Goal: Task Accomplishment & Management: Complete application form

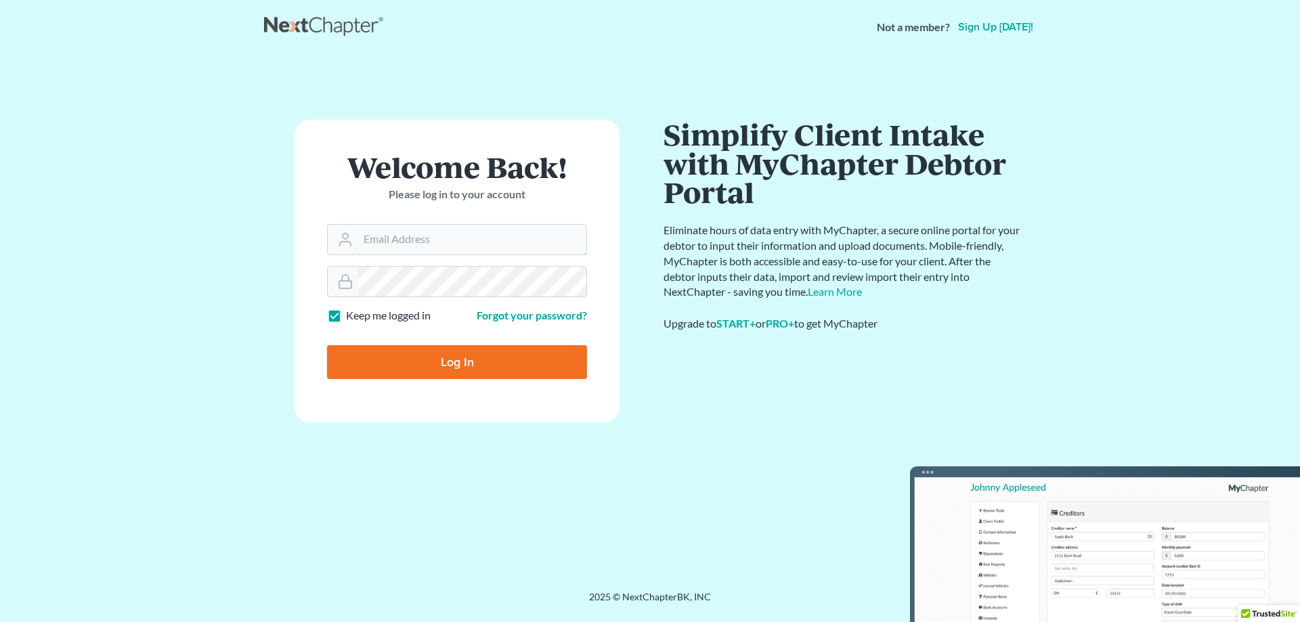
type input "[EMAIL_ADDRESS][DOMAIN_NAME]"
click at [449, 364] on input "Log In" at bounding box center [457, 362] width 260 height 34
type input "Thinking..."
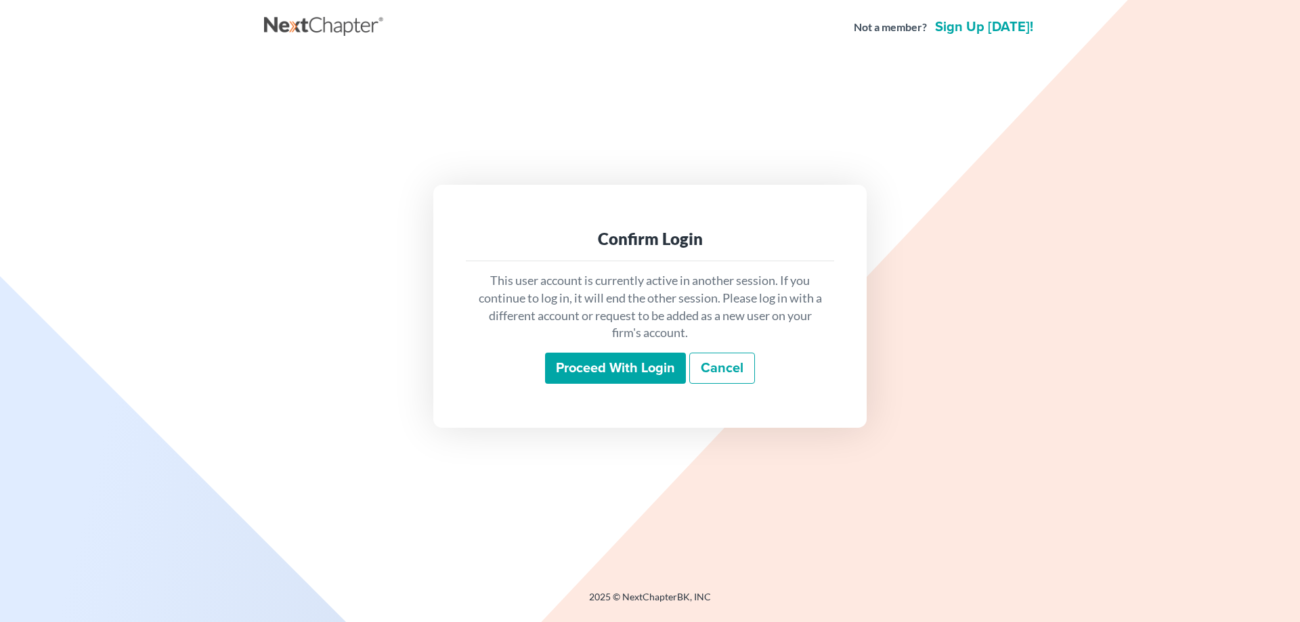
click at [627, 374] on input "Proceed with login" at bounding box center [615, 368] width 141 height 31
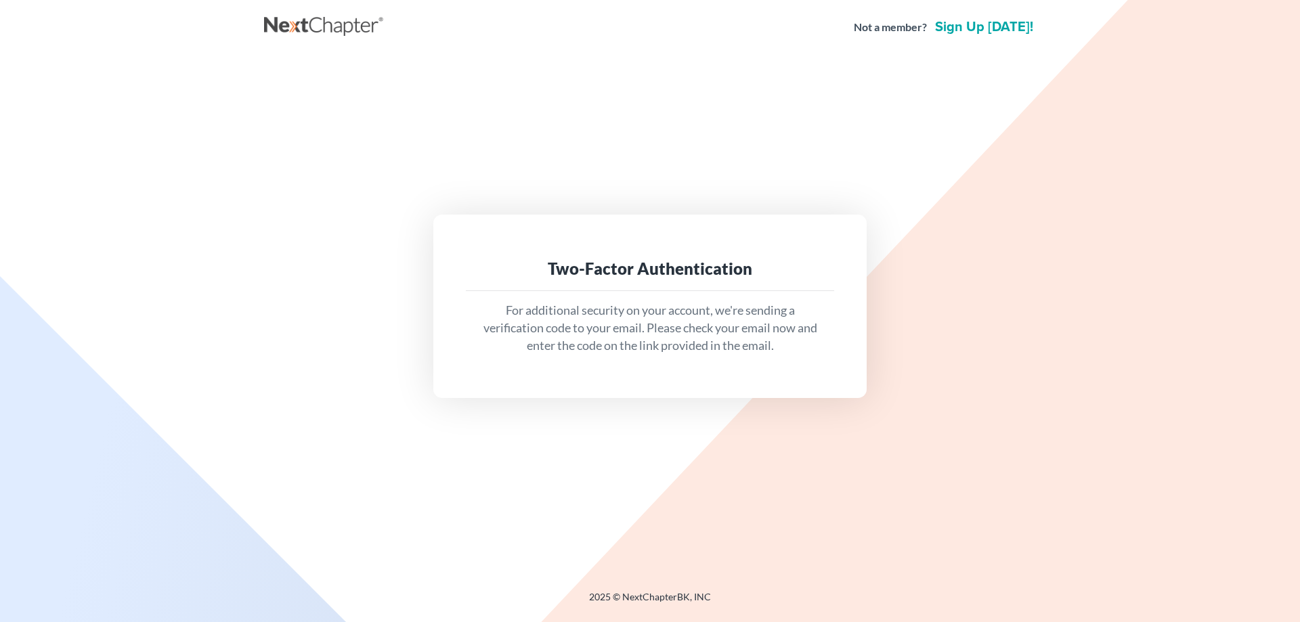
click at [633, 345] on p "For additional security on your account, we're sending a verification code to y…" at bounding box center [649, 328] width 347 height 52
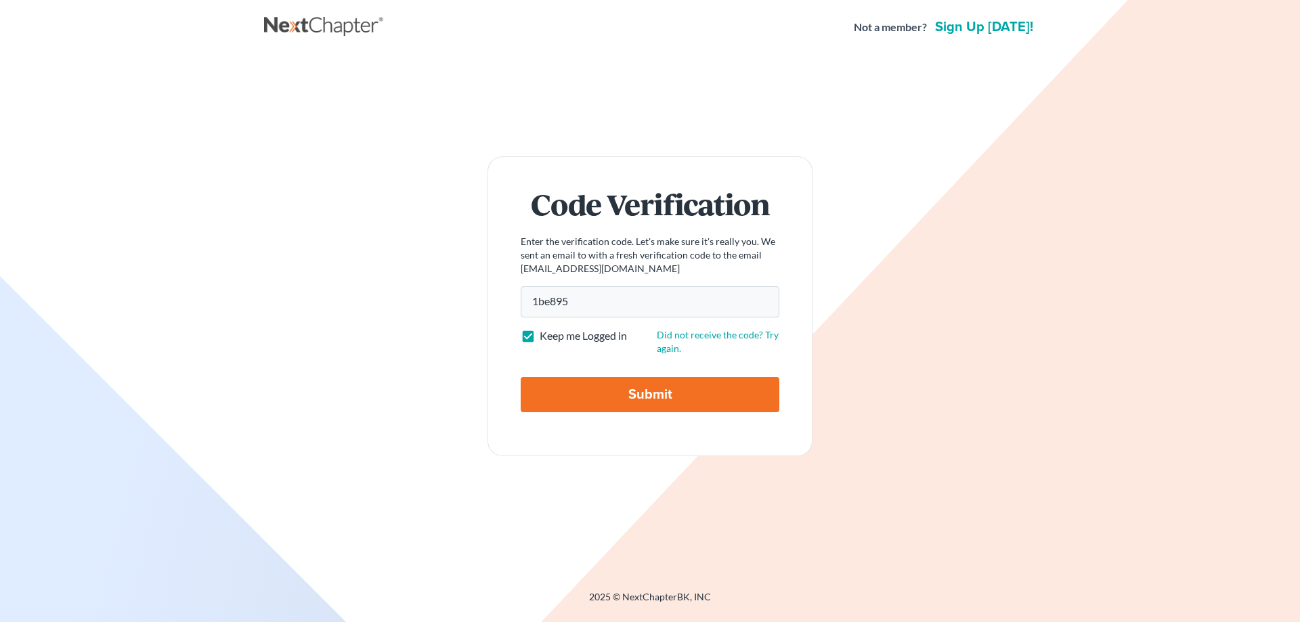
type input "1be895"
click at [649, 395] on input "Submit" at bounding box center [649, 394] width 259 height 35
type input "Thinking..."
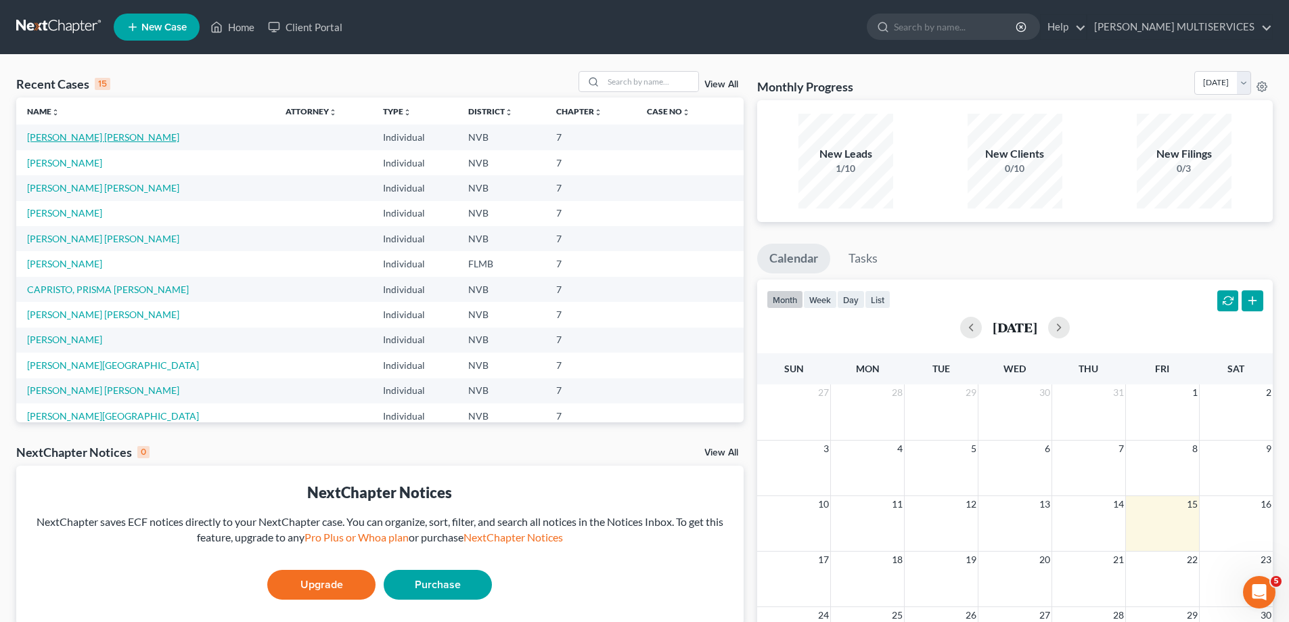
click at [120, 139] on link "[PERSON_NAME] [PERSON_NAME]" at bounding box center [103, 137] width 152 height 12
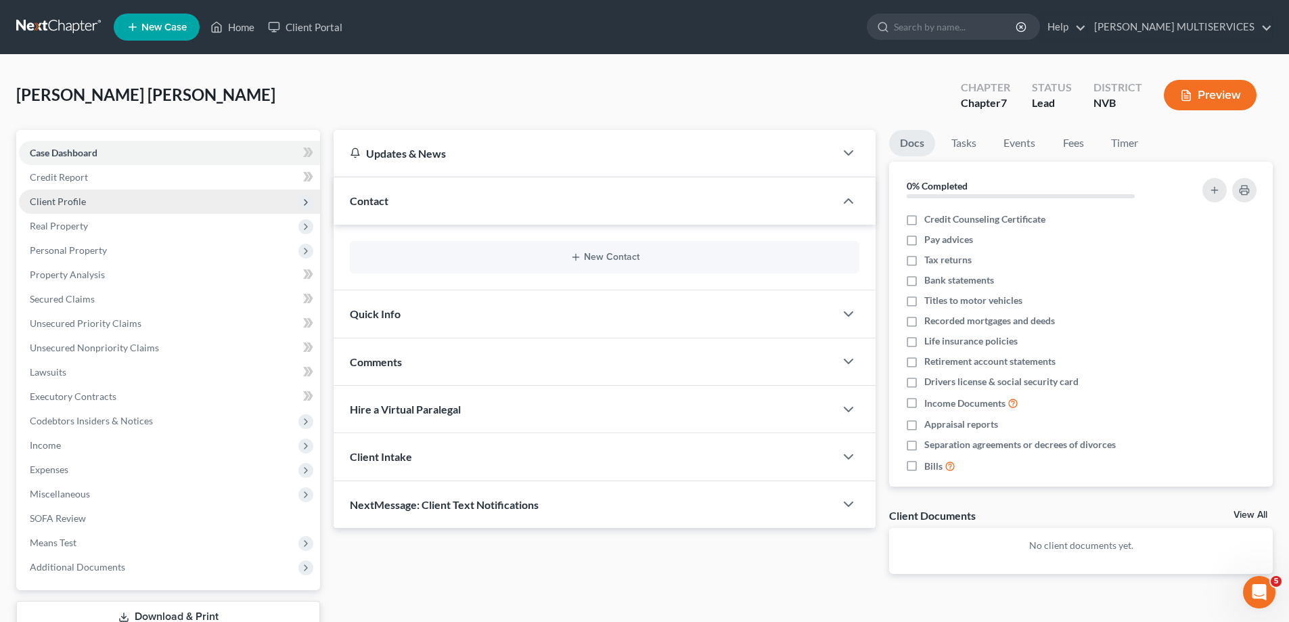
click at [56, 202] on span "Client Profile" at bounding box center [58, 202] width 56 height 12
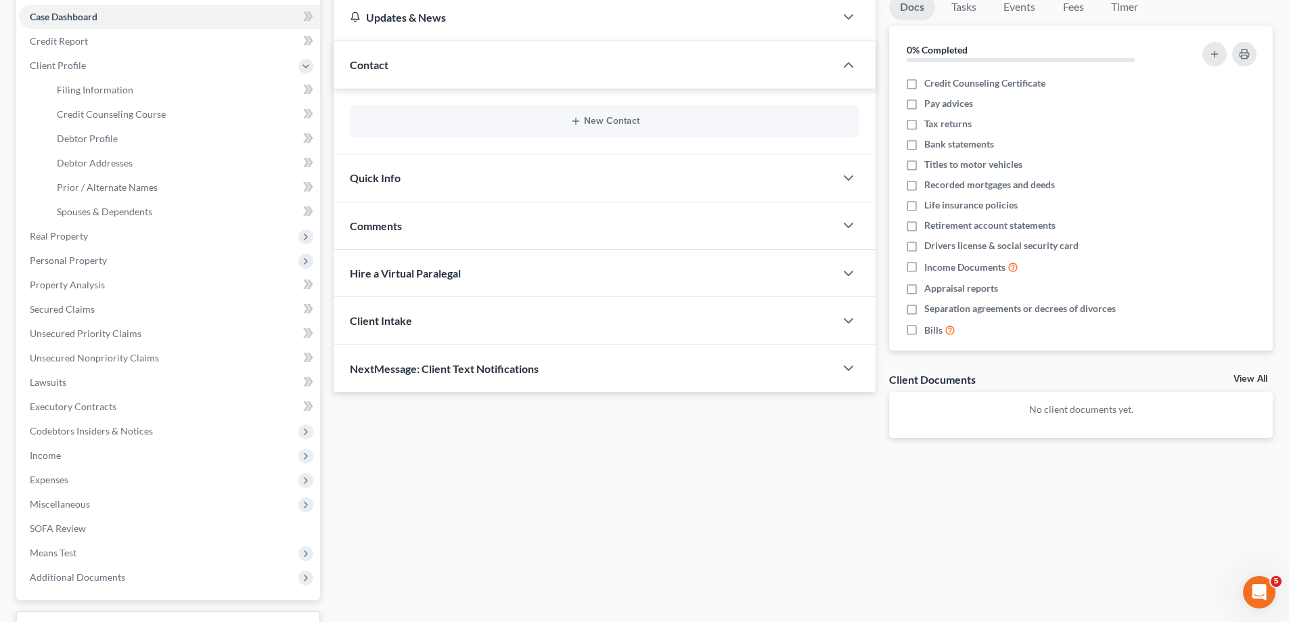
scroll to position [135, 0]
click at [95, 139] on span "Debtor Profile" at bounding box center [87, 139] width 61 height 12
select select "0"
select select "1"
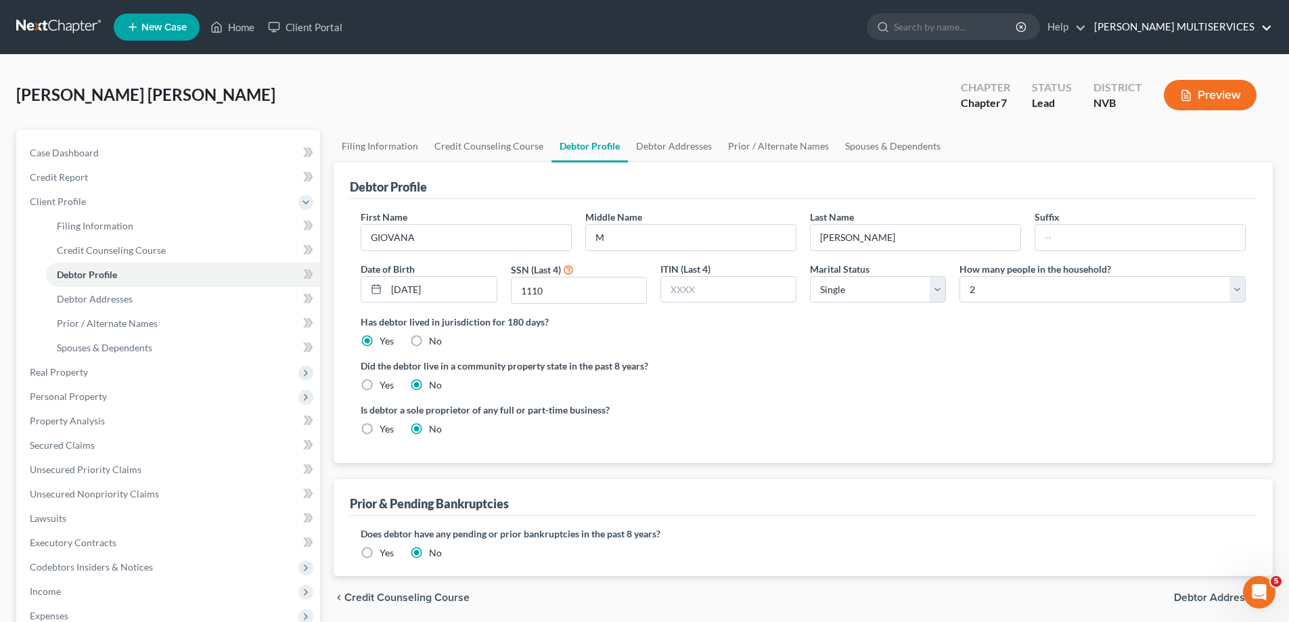
click at [1264, 28] on link "[PERSON_NAME] MULTISERVICES" at bounding box center [1180, 27] width 185 height 24
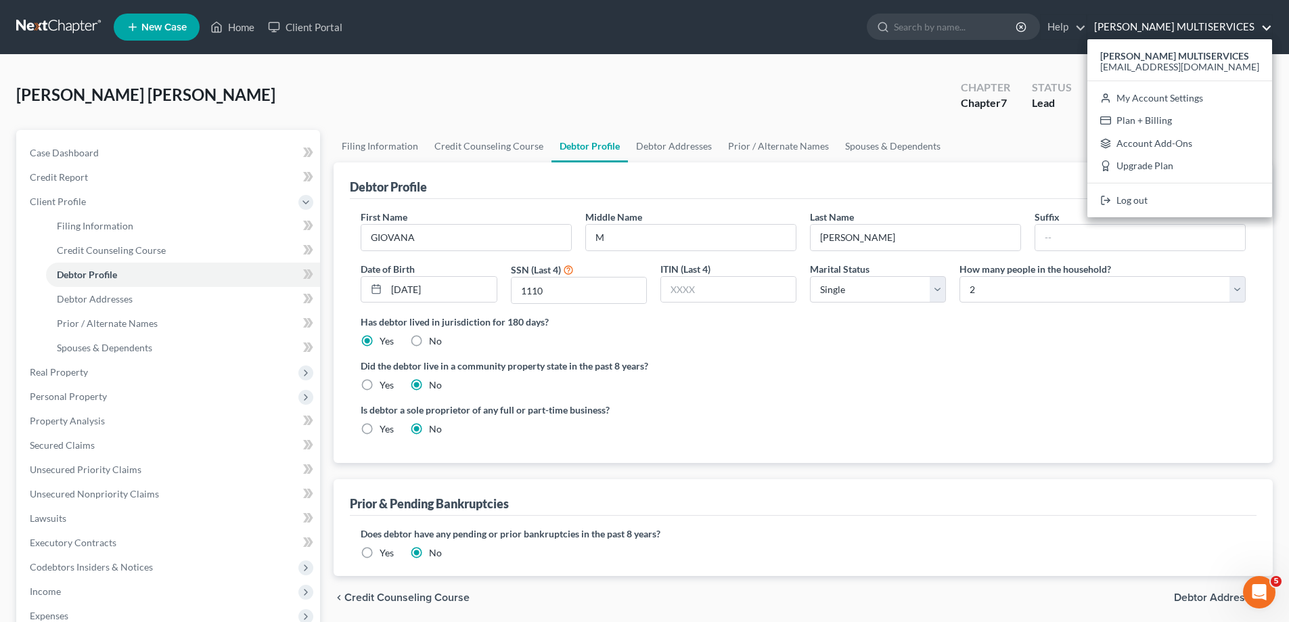
click at [1216, 316] on label "Has debtor lived in jurisdiction for 180 days?" at bounding box center [803, 322] width 885 height 14
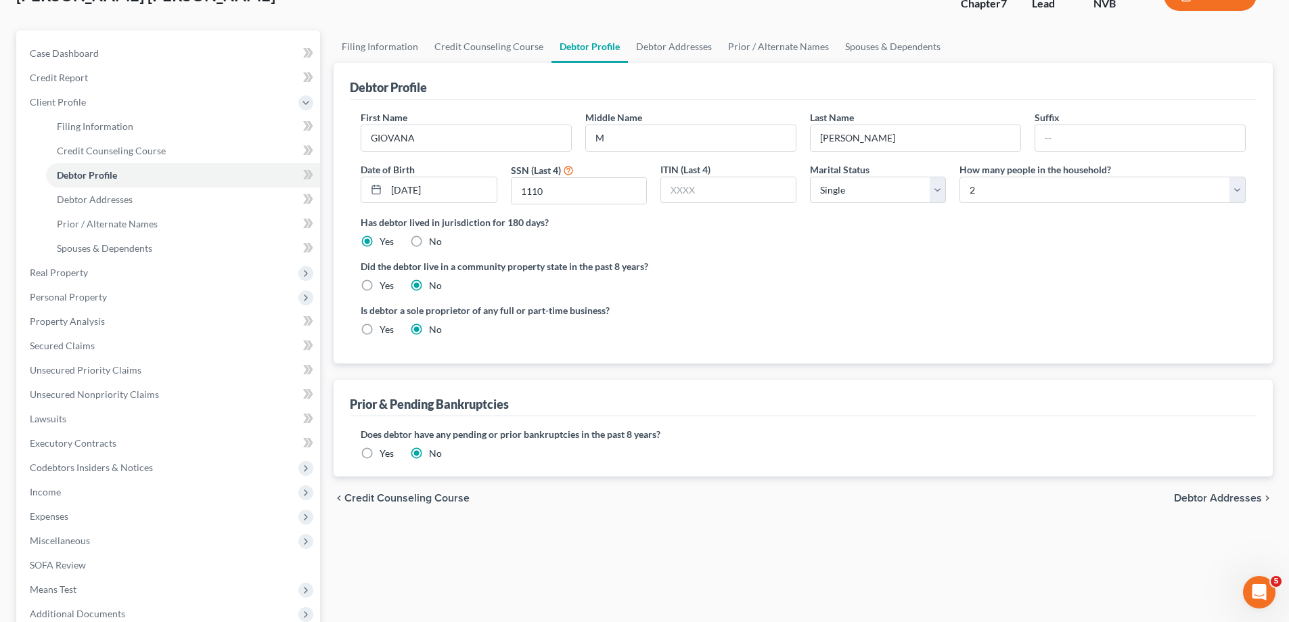
scroll to position [68, 0]
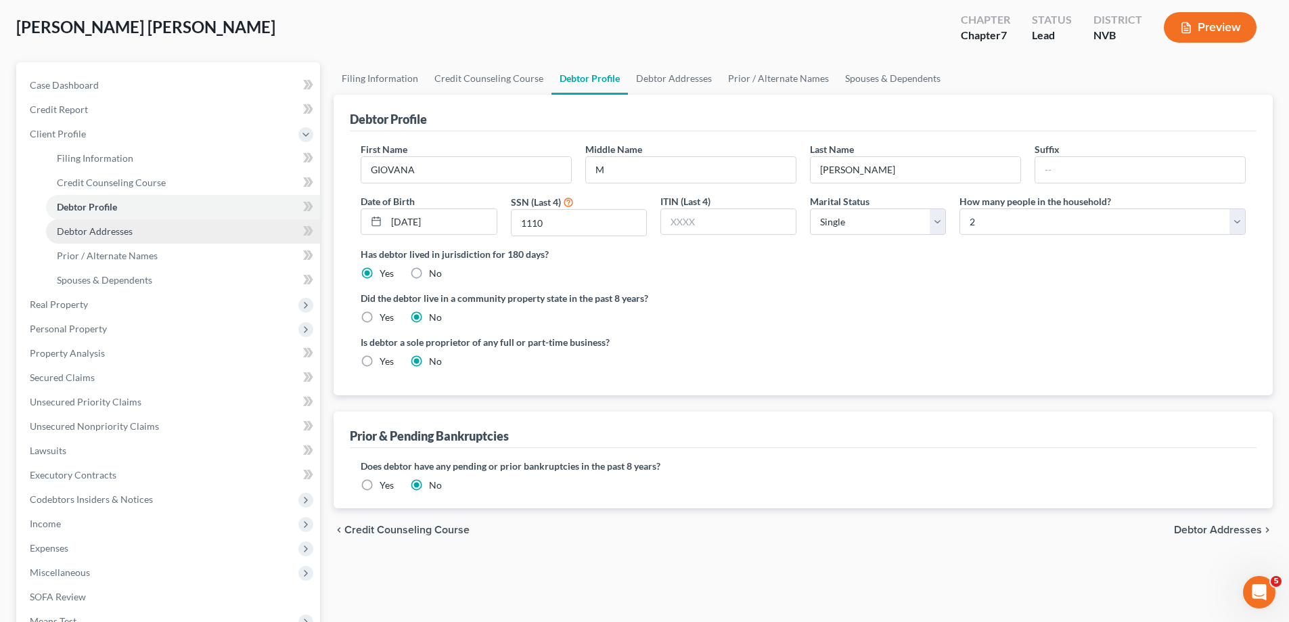
click at [112, 229] on span "Debtor Addresses" at bounding box center [95, 231] width 76 height 12
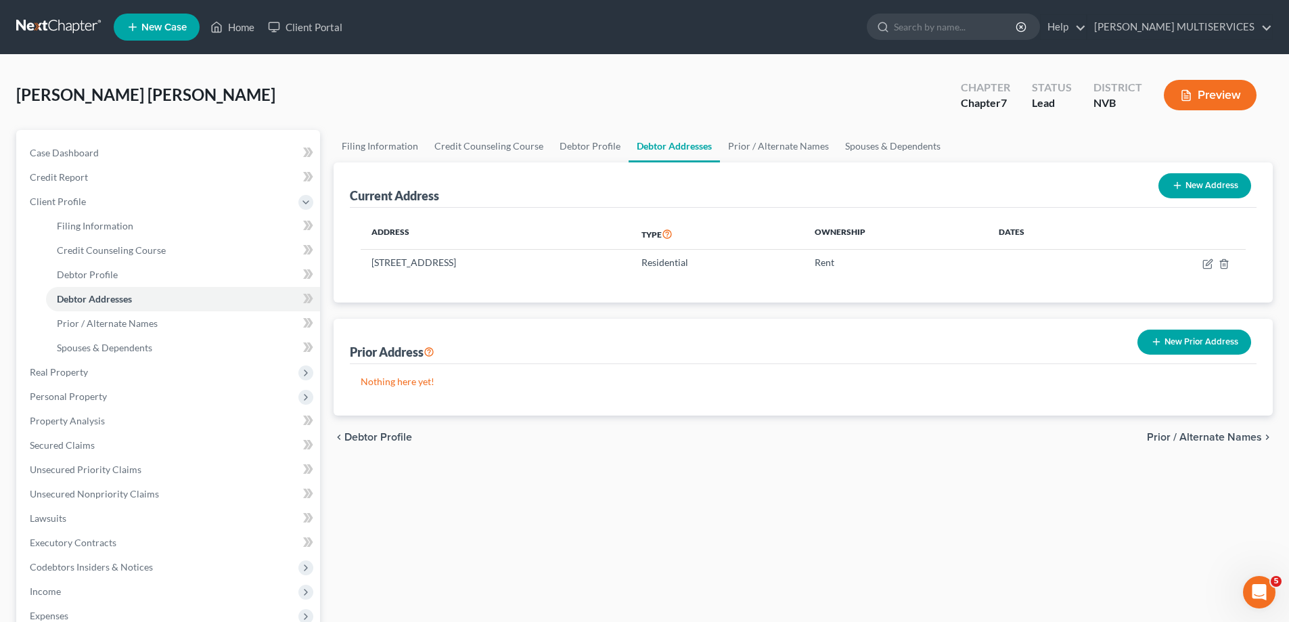
click at [1213, 93] on button "Preview" at bounding box center [1210, 95] width 93 height 30
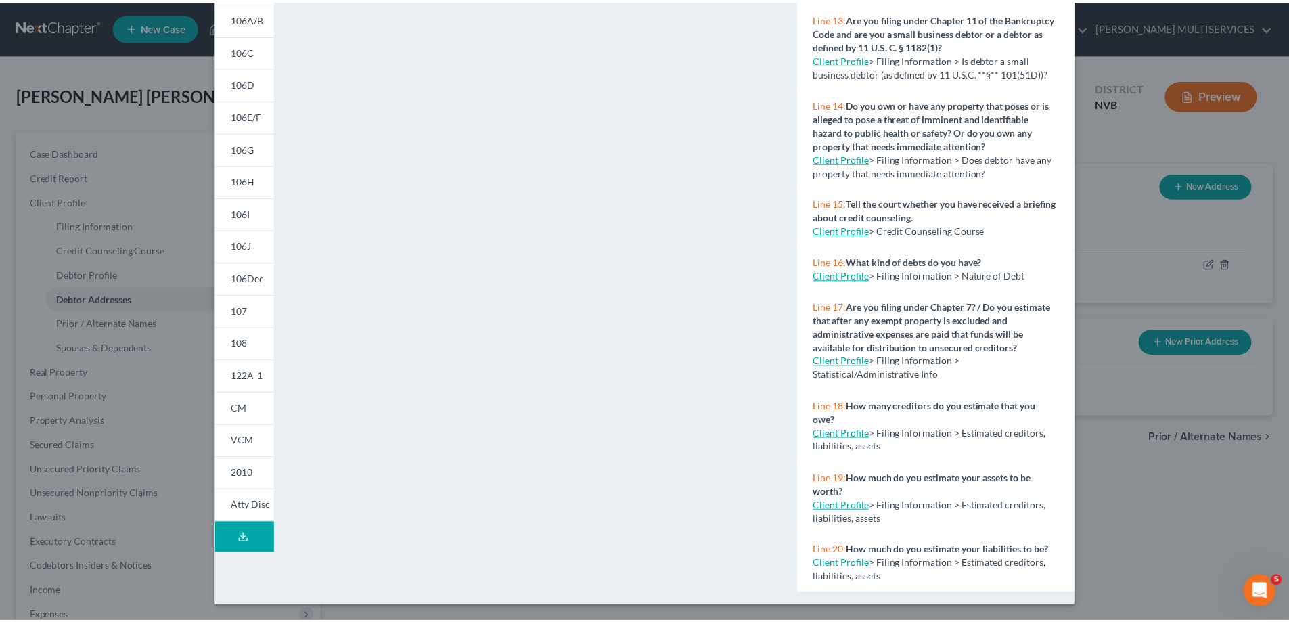
scroll to position [590, 0]
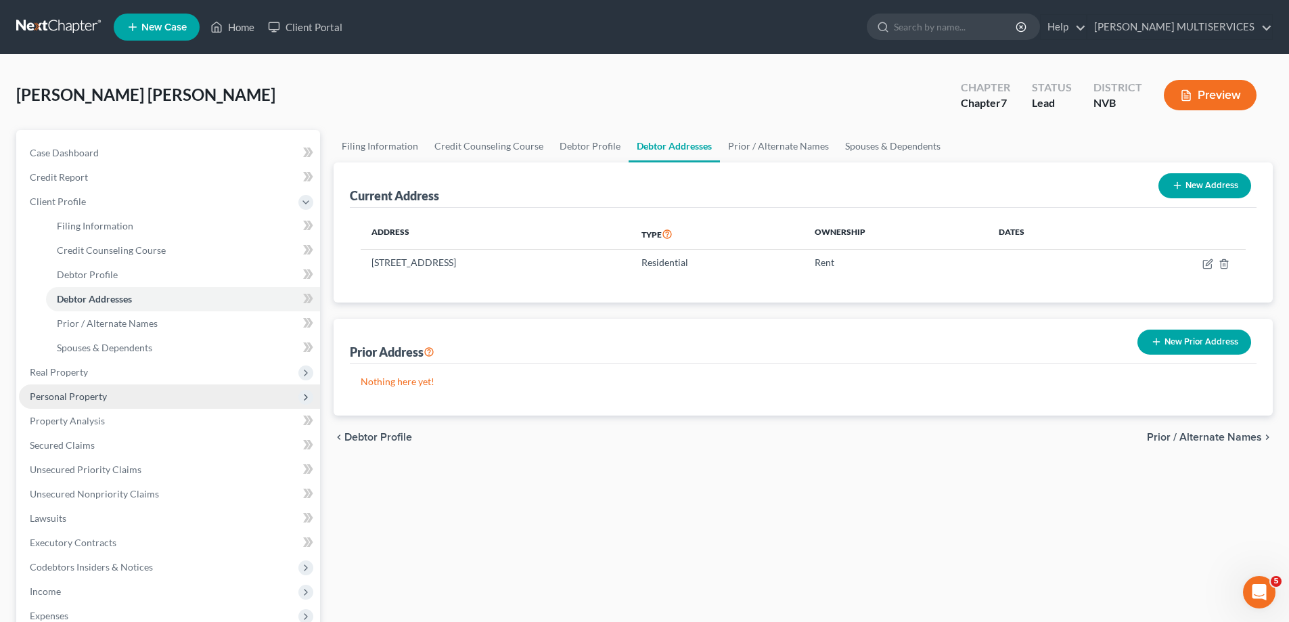
click at [65, 397] on span "Personal Property" at bounding box center [68, 397] width 77 height 12
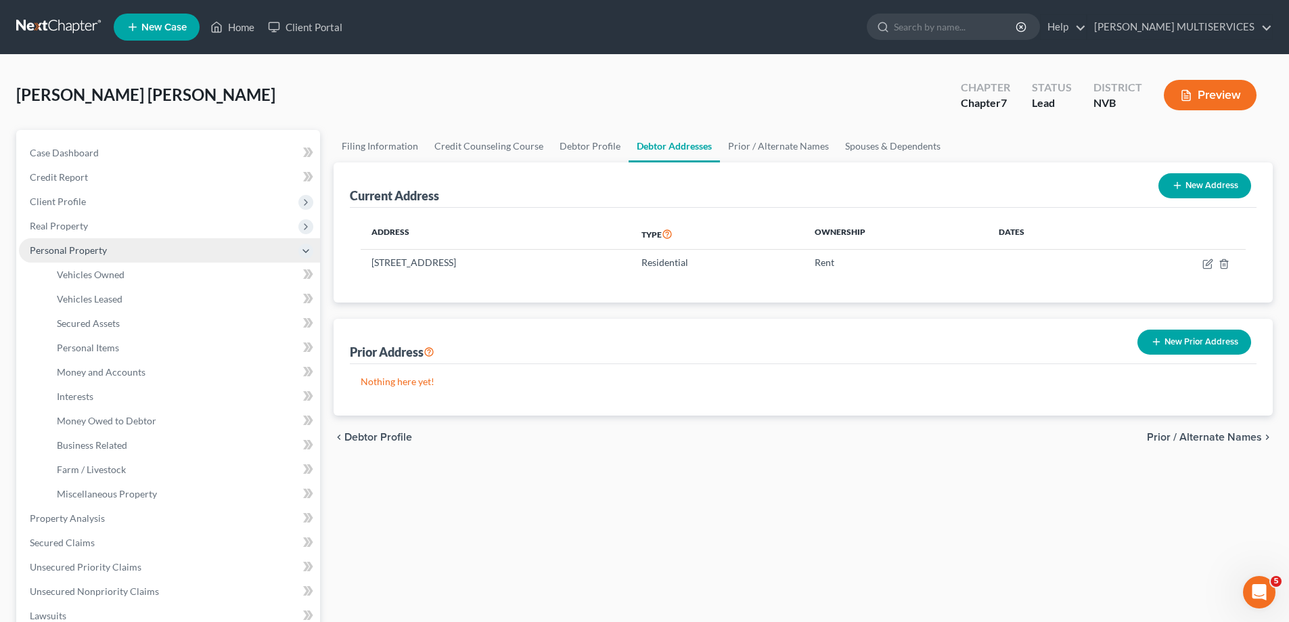
click at [75, 248] on span "Personal Property" at bounding box center [68, 250] width 77 height 12
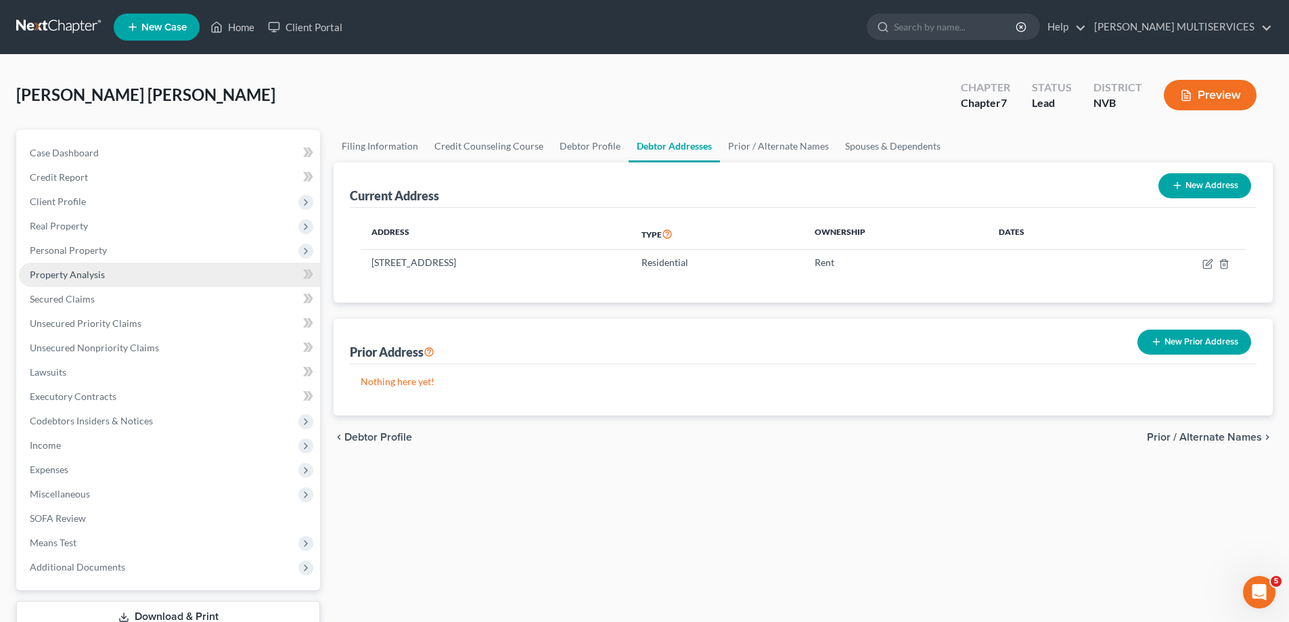
click at [70, 273] on span "Property Analysis" at bounding box center [67, 275] width 75 height 12
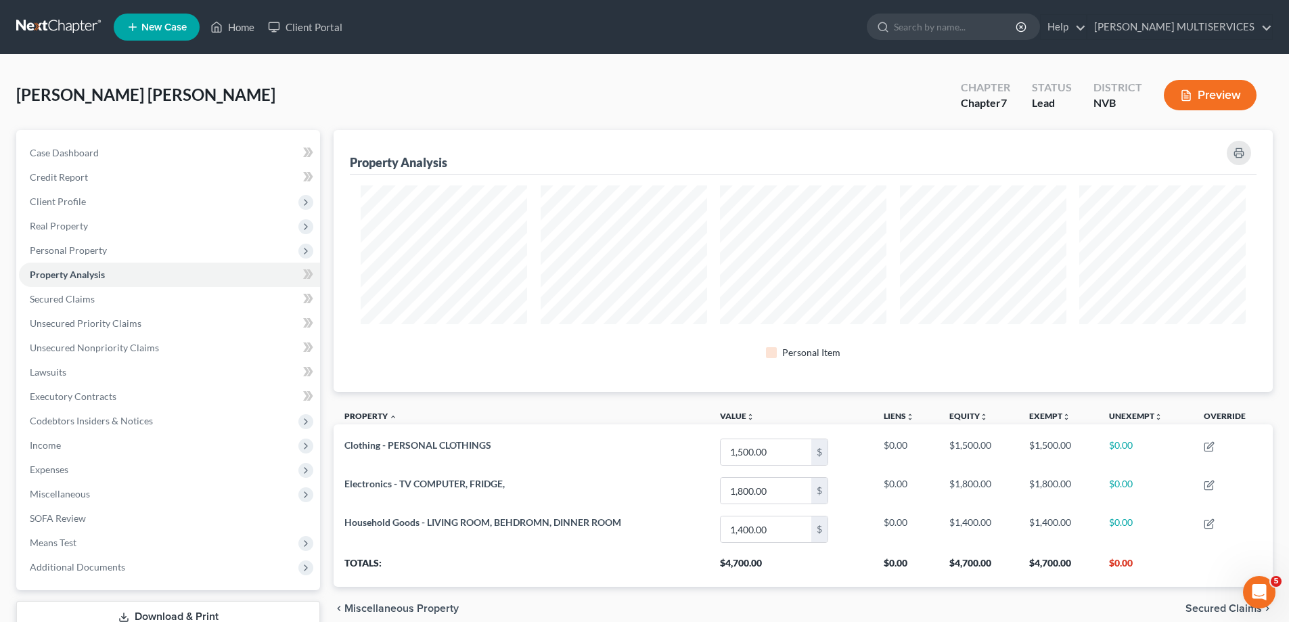
click at [1209, 96] on button "Preview" at bounding box center [1210, 95] width 93 height 30
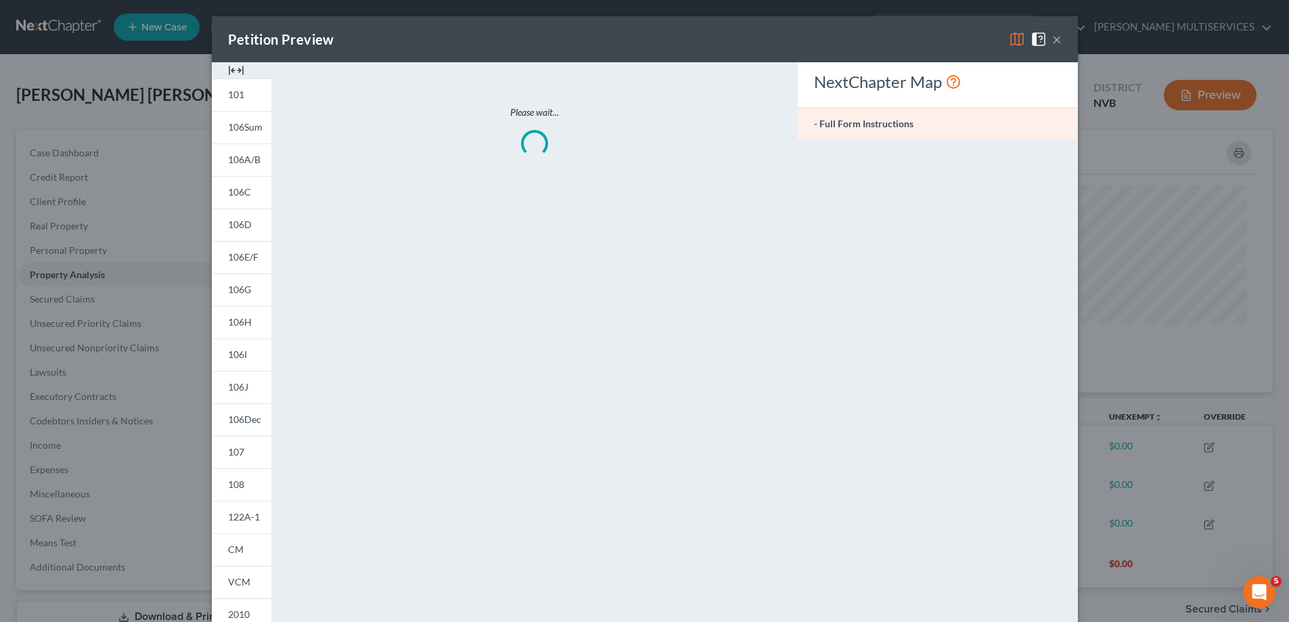
scroll to position [263, 947]
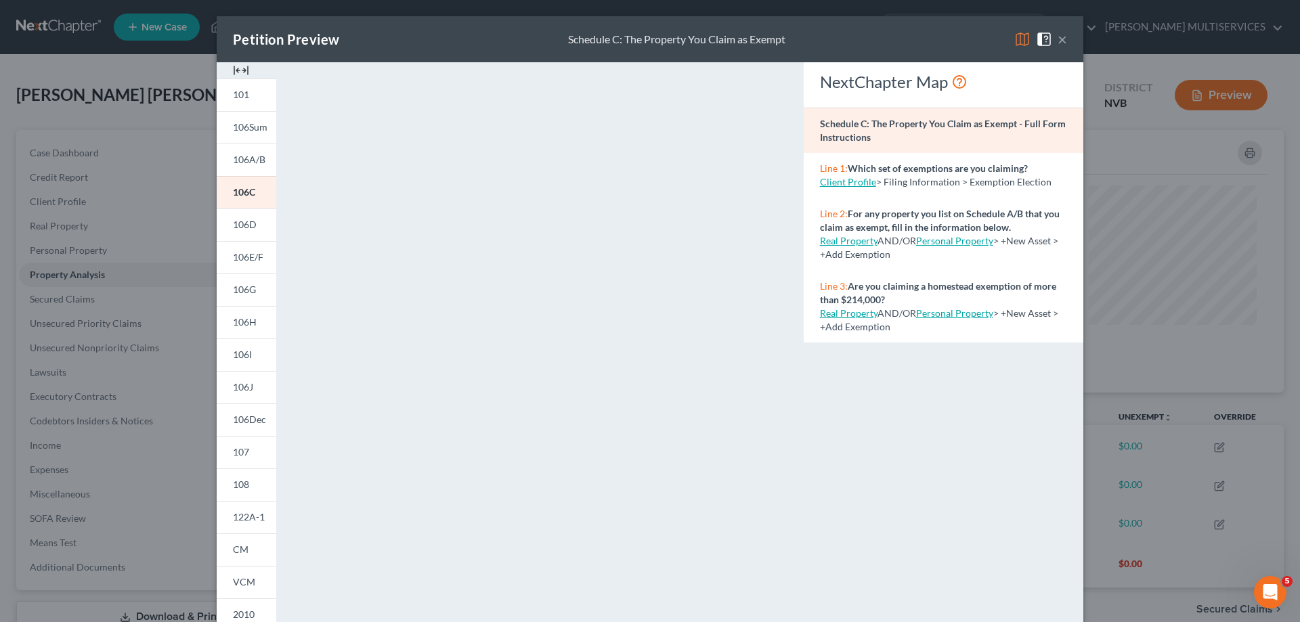
click at [1050, 41] on span at bounding box center [1047, 38] width 22 height 12
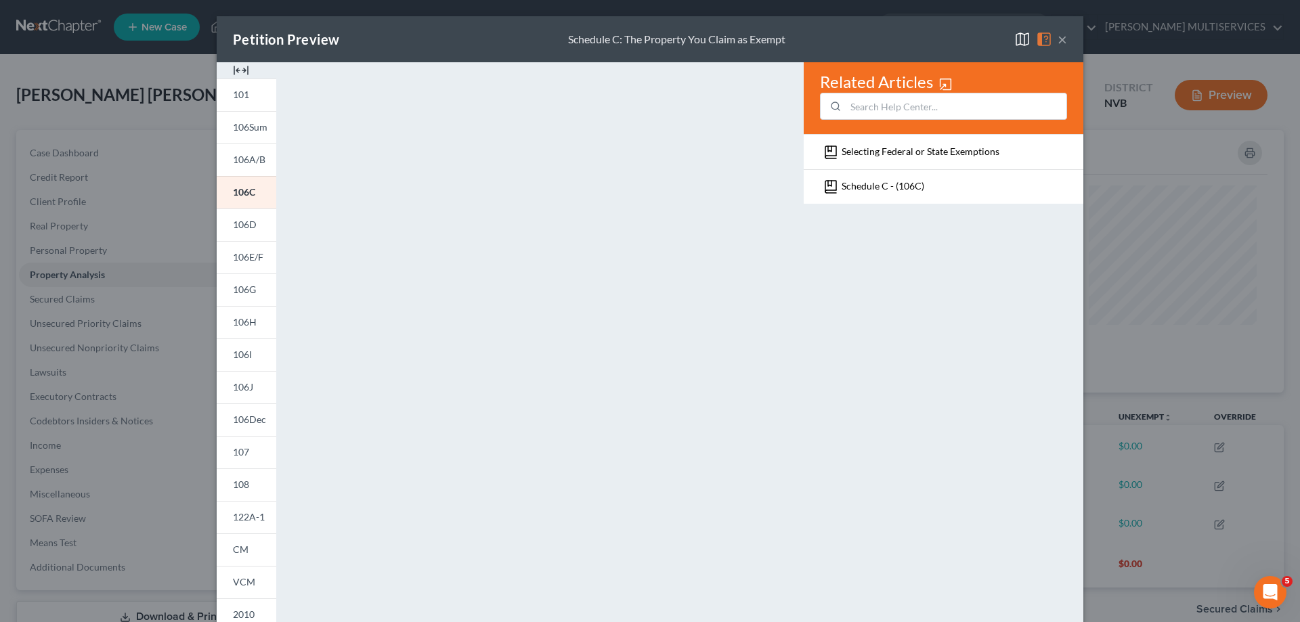
click at [1226, 95] on div "Petition Preview Schedule C: The Property You Claim as Exempt × 101 106Sum 106A…" at bounding box center [650, 311] width 1300 height 622
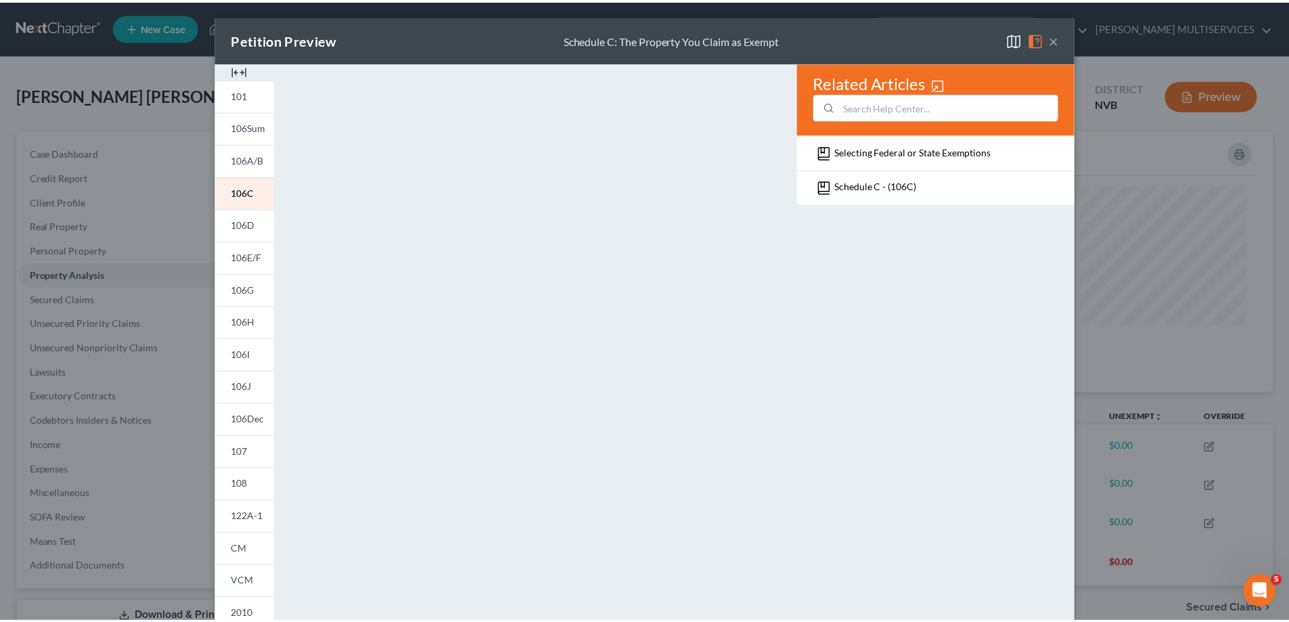
scroll to position [0, 0]
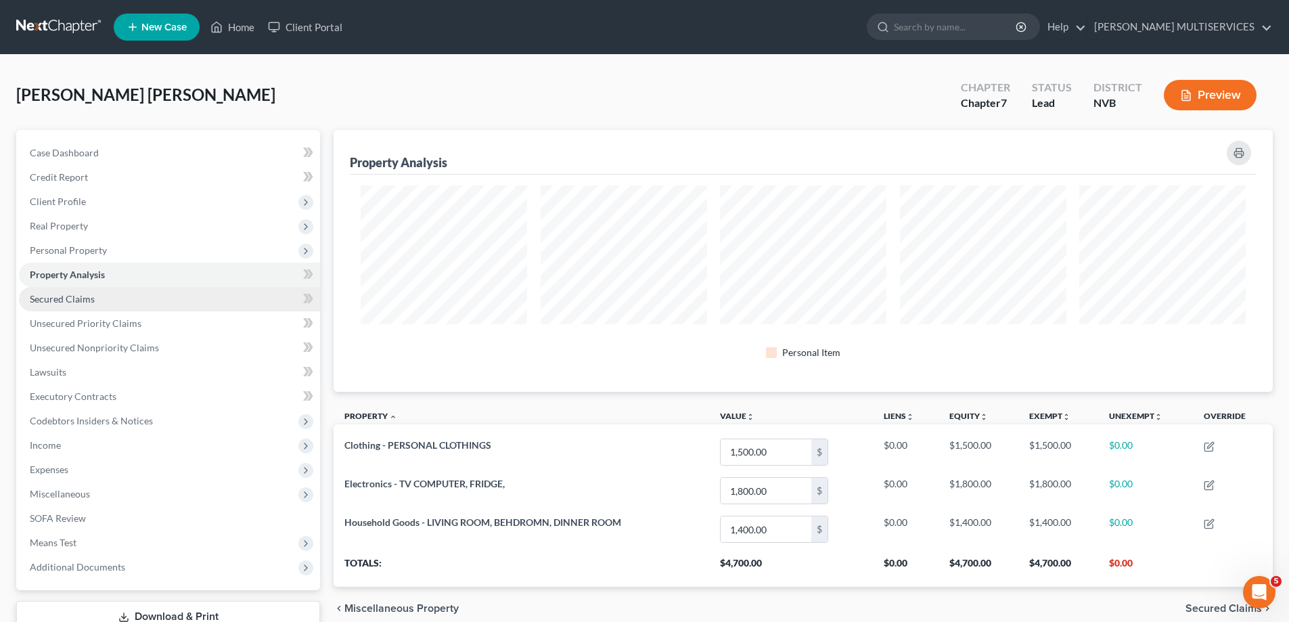
click at [70, 301] on span "Secured Claims" at bounding box center [62, 299] width 65 height 12
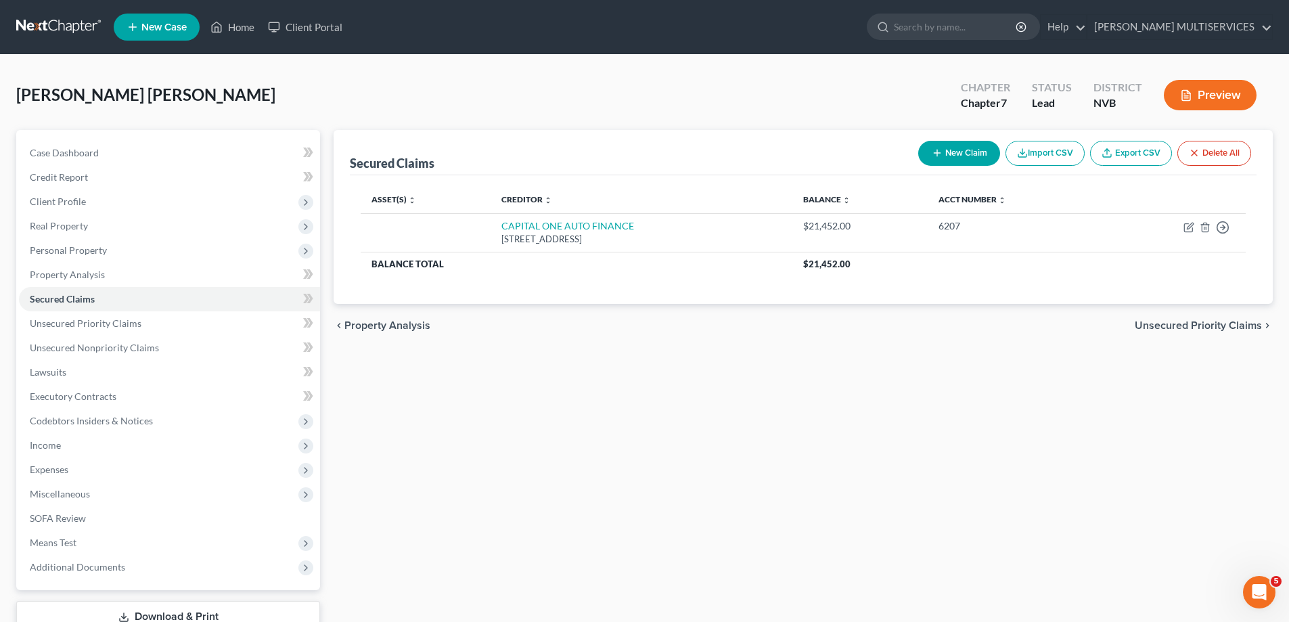
click at [1216, 97] on button "Preview" at bounding box center [1210, 95] width 93 height 30
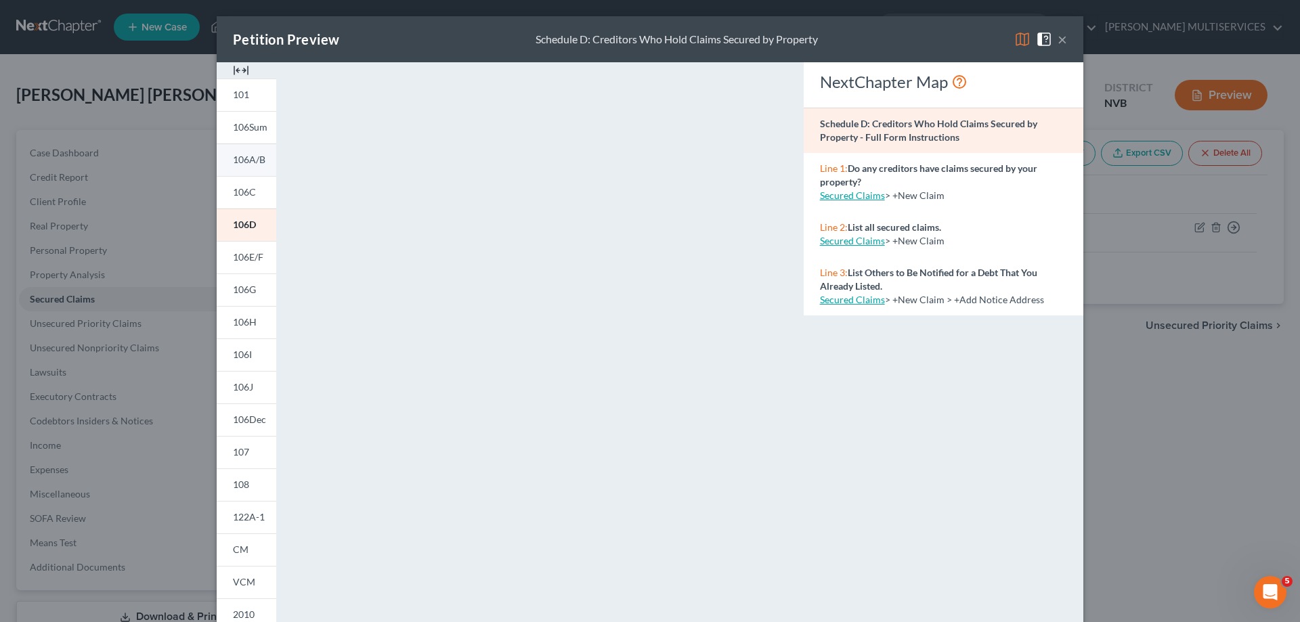
click at [237, 162] on span "106A/B" at bounding box center [249, 160] width 32 height 12
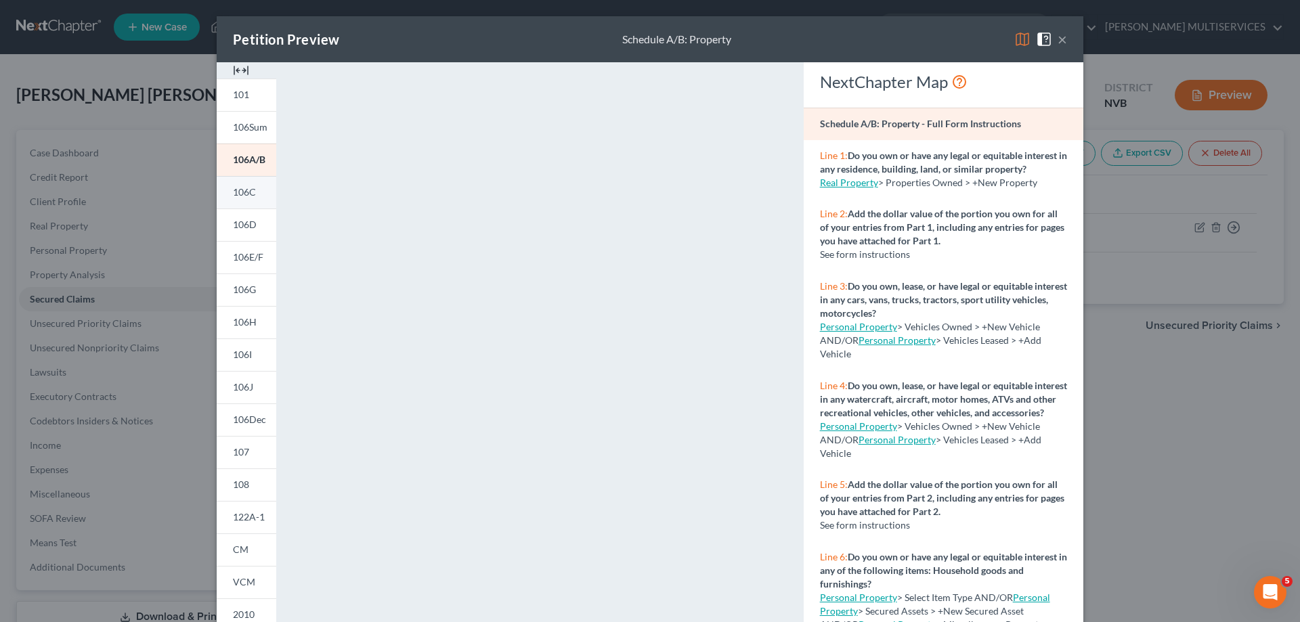
click at [233, 193] on span "106C" at bounding box center [244, 192] width 23 height 12
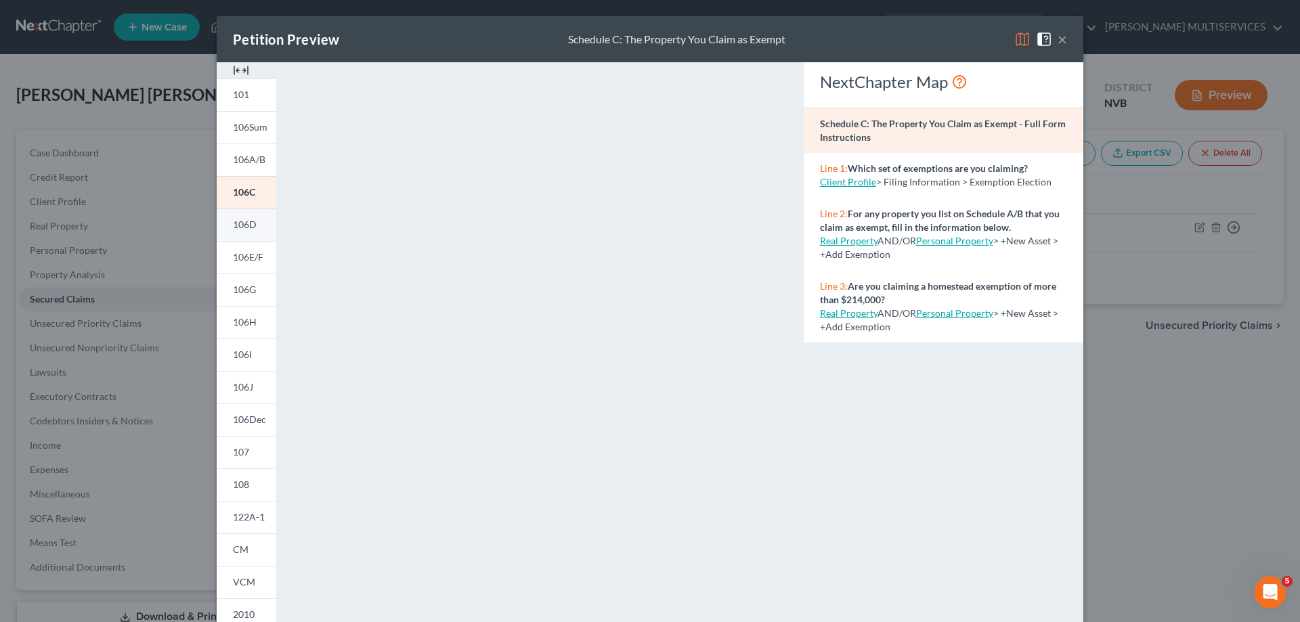
click at [241, 227] on span "106D" at bounding box center [245, 225] width 24 height 12
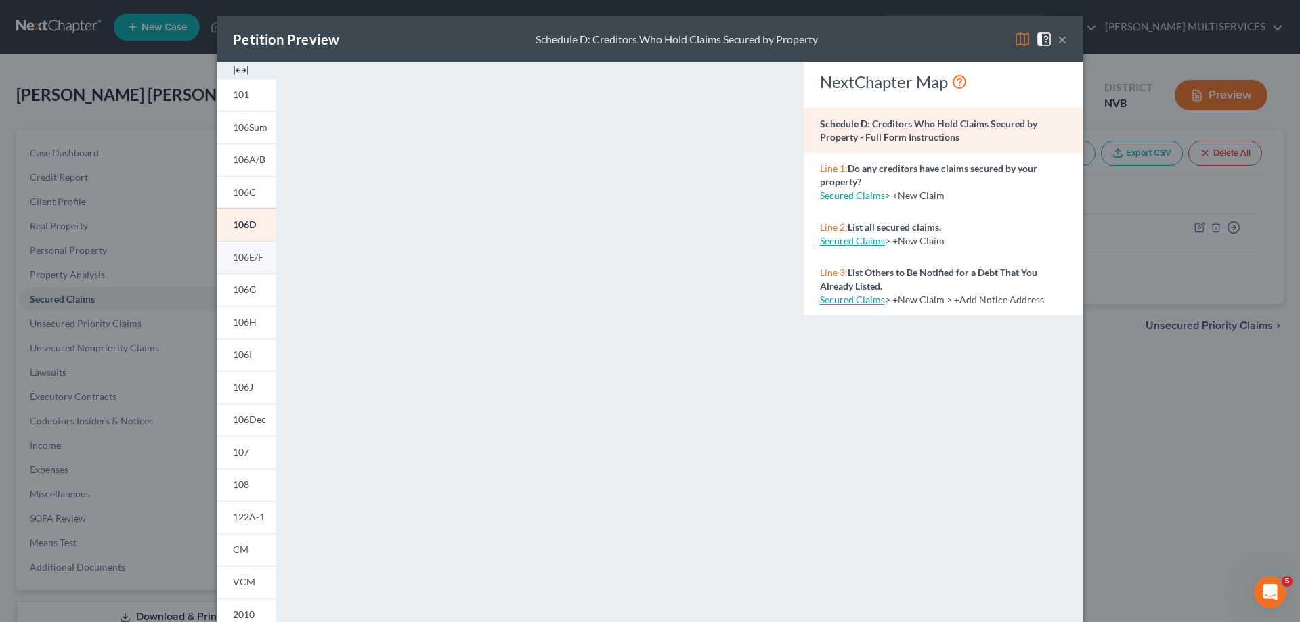
click at [237, 256] on span "106E/F" at bounding box center [248, 257] width 30 height 12
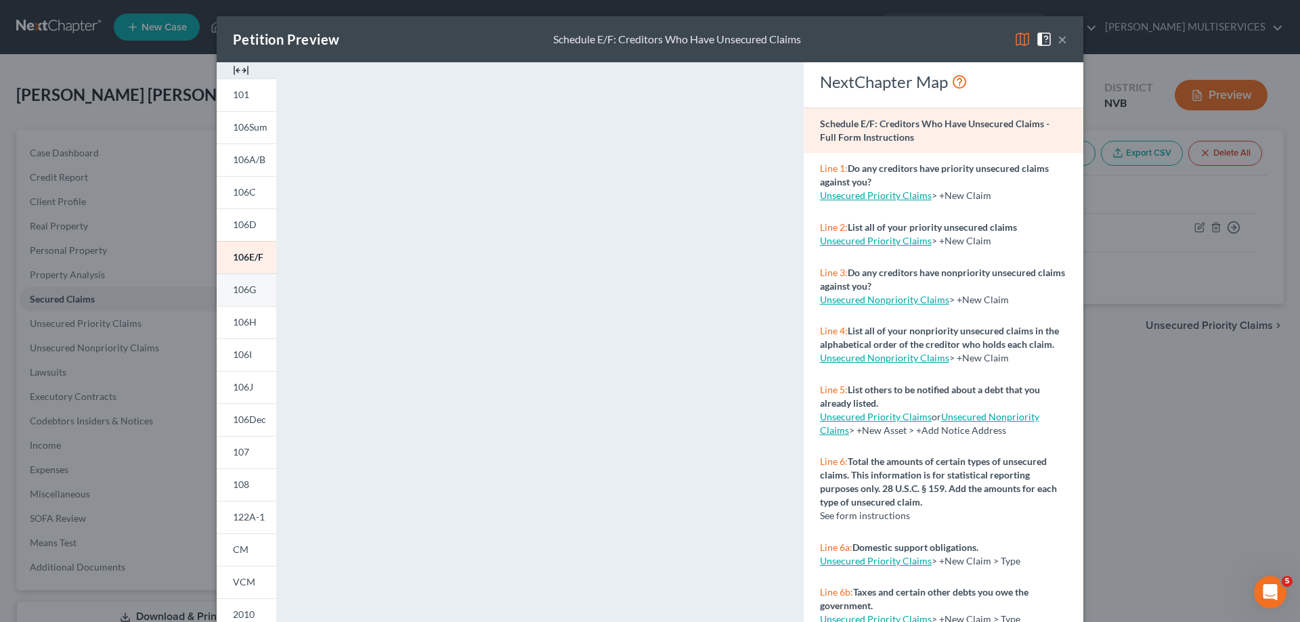
click at [236, 287] on span "106G" at bounding box center [244, 290] width 23 height 12
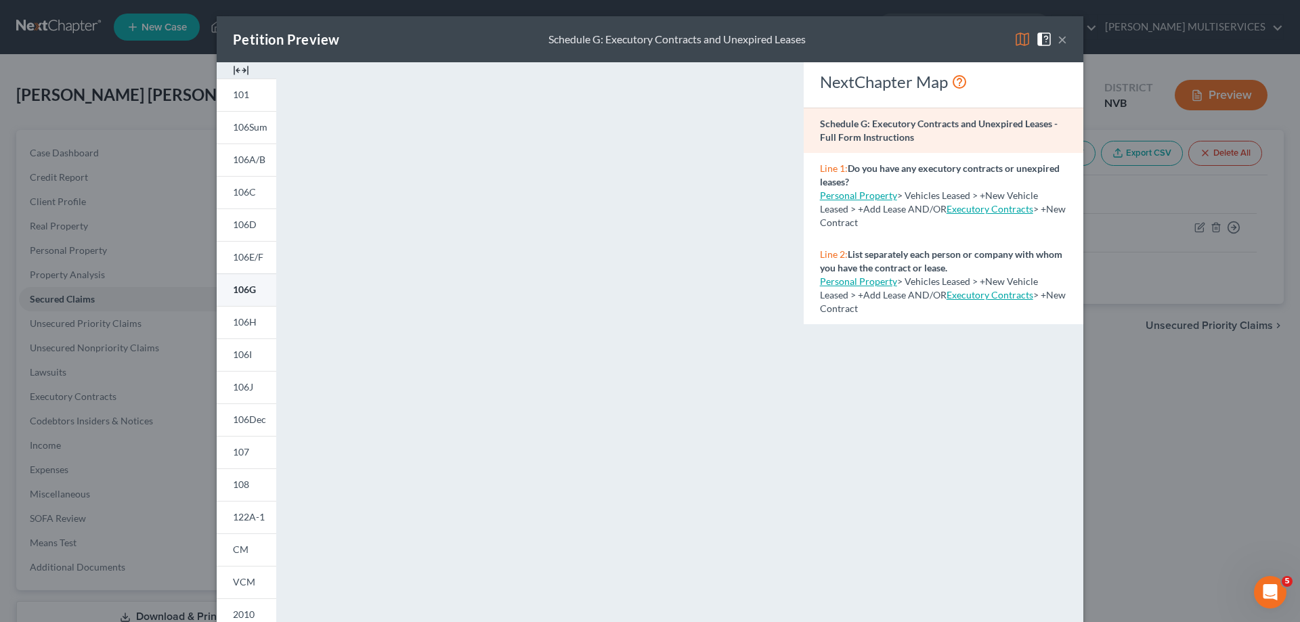
click at [240, 292] on span "106G" at bounding box center [244, 290] width 23 height 12
